Goal: Task Accomplishment & Management: Use online tool/utility

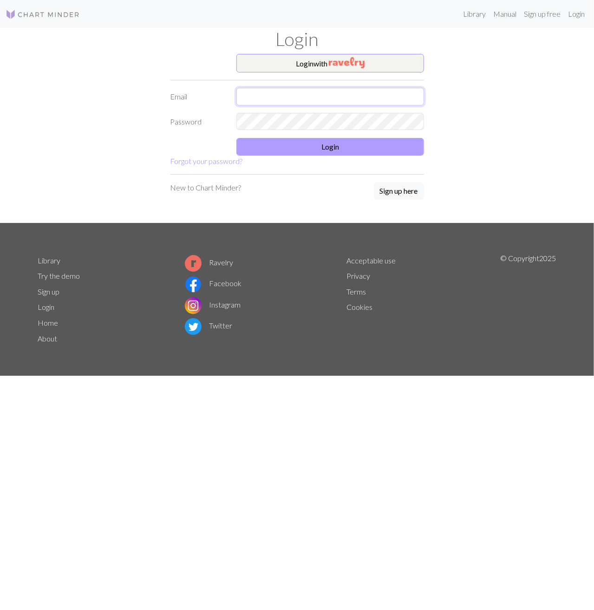
type input "[EMAIL_ADDRESS][PERSON_NAME][DOMAIN_NAME]"
click at [340, 154] on button "Login" at bounding box center [330, 147] width 188 height 18
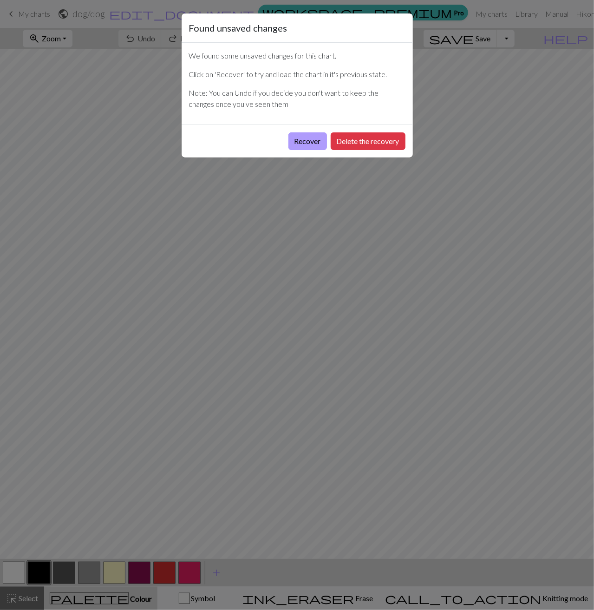
click at [315, 141] on button "Recover" at bounding box center [307, 141] width 39 height 18
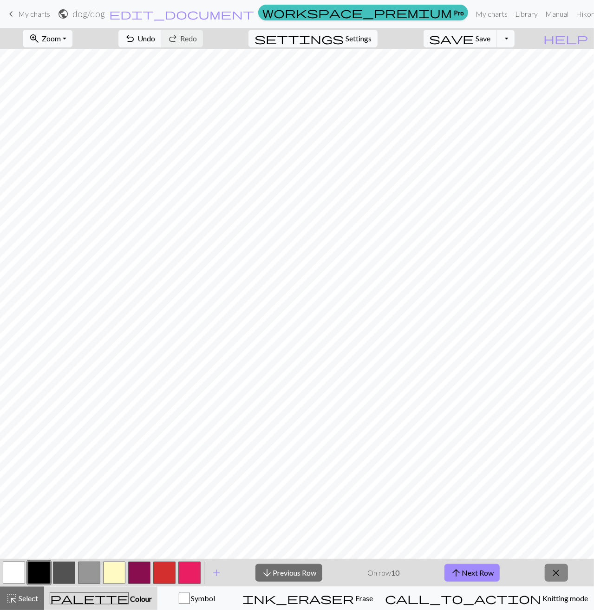
click at [558, 572] on span "close" at bounding box center [556, 572] width 11 height 13
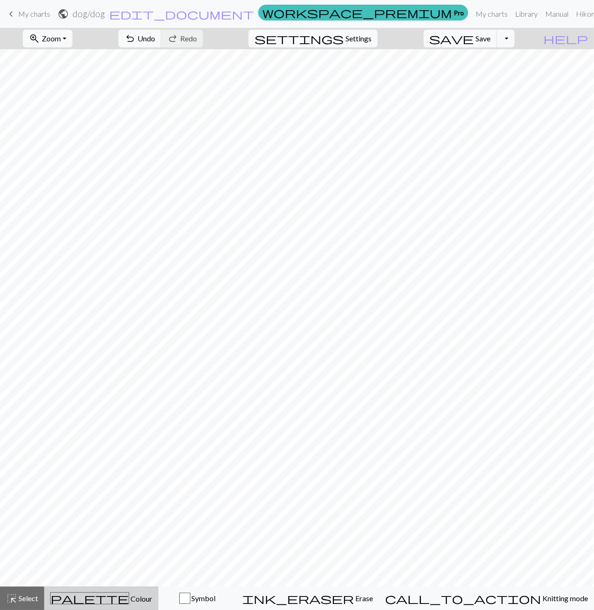
click at [129, 595] on span "Colour" at bounding box center [140, 598] width 23 height 9
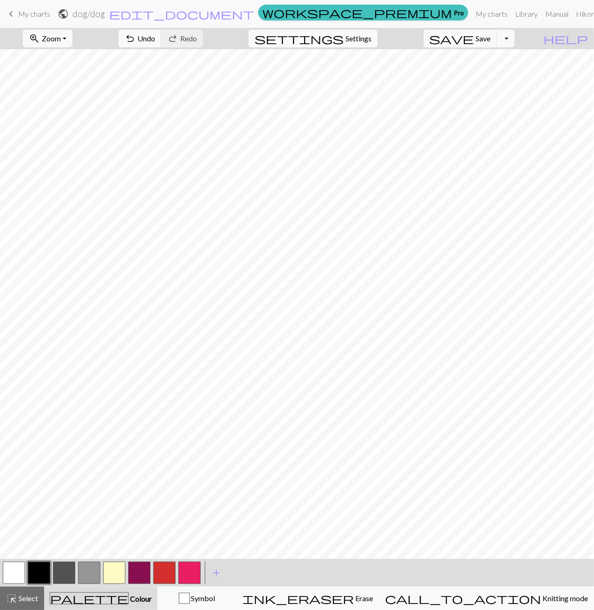
click at [164, 571] on button "button" at bounding box center [164, 573] width 22 height 22
click at [162, 37] on button "undo Undo Undo" at bounding box center [139, 39] width 43 height 18
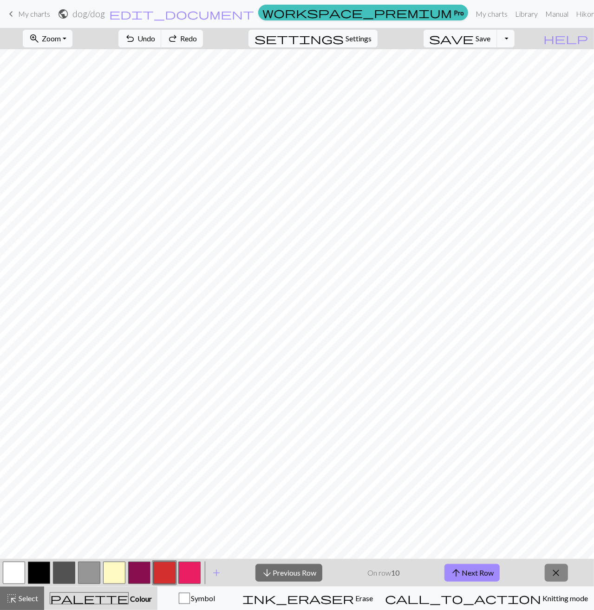
click at [552, 573] on span "close" at bounding box center [556, 572] width 11 height 13
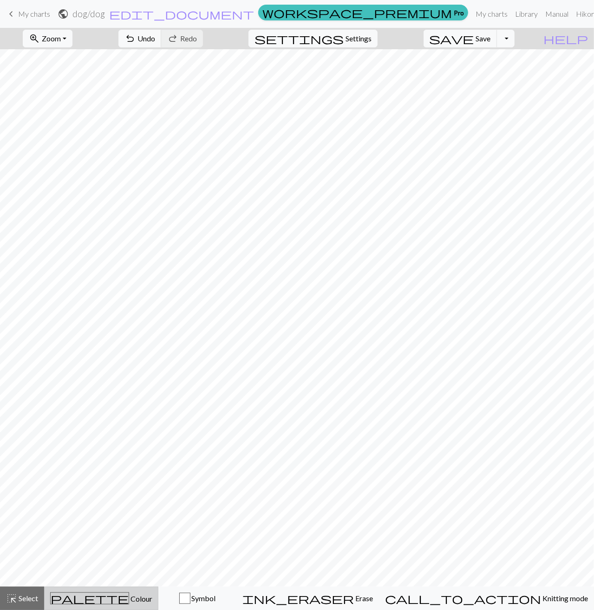
click at [135, 592] on div "palette Colour Colour" at bounding box center [101, 598] width 102 height 12
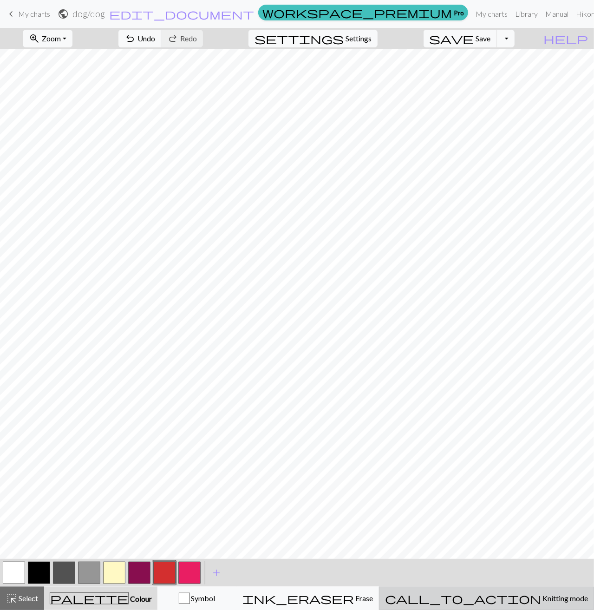
click at [511, 593] on div "call_to_action Knitting mode Knitting mode" at bounding box center [486, 598] width 203 height 11
